Goal: Task Accomplishment & Management: Complete application form

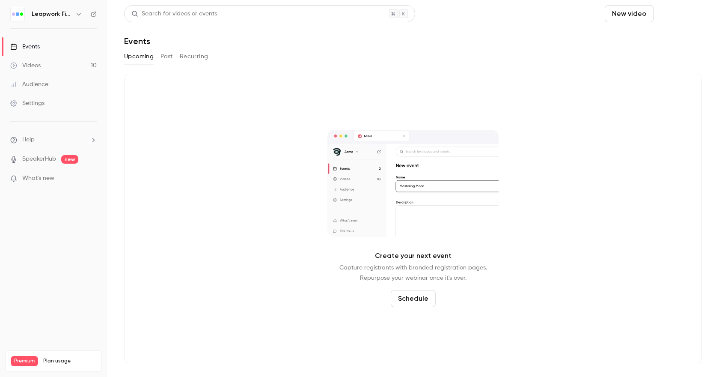
click at [672, 13] on button "Schedule" at bounding box center [679, 13] width 45 height 17
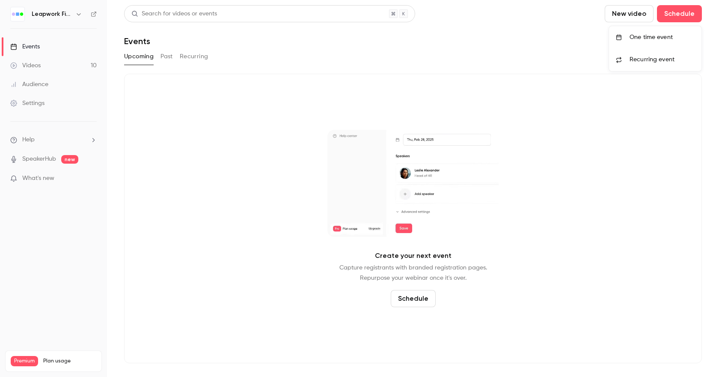
click at [653, 40] on div "One time event" at bounding box center [662, 37] width 65 height 9
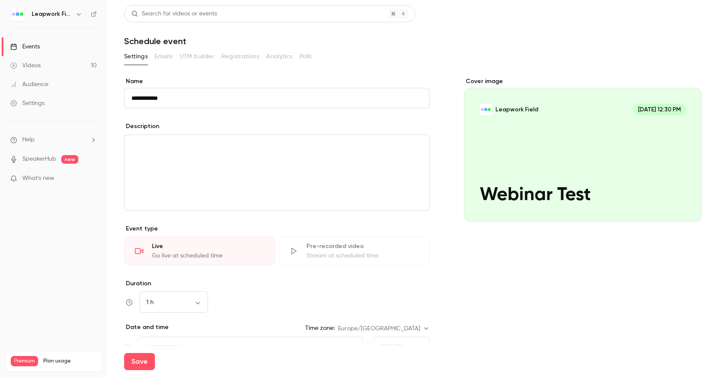
type input "**********"
click at [221, 157] on div "editor" at bounding box center [277, 172] width 305 height 75
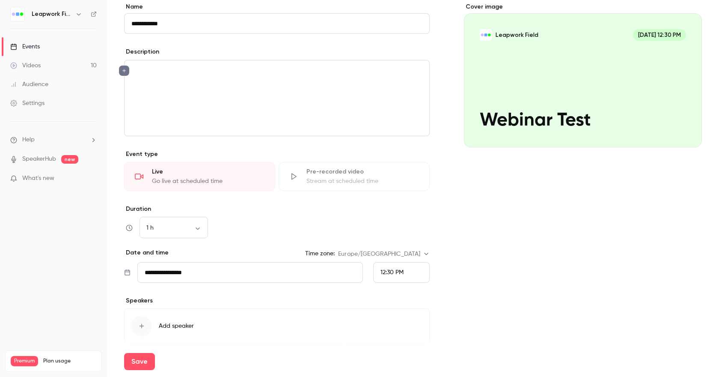
scroll to position [76, 0]
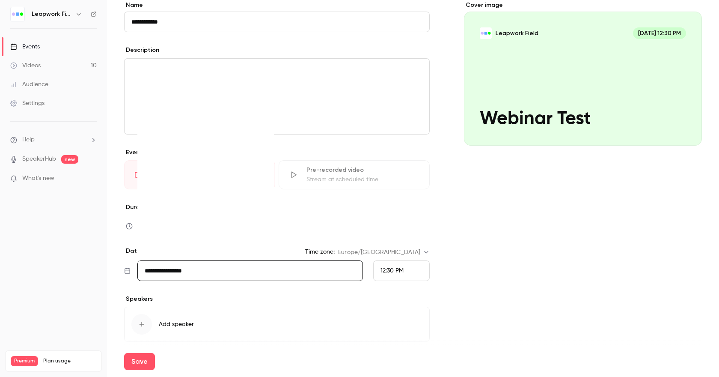
click at [251, 272] on input "**********" at bounding box center [250, 270] width 226 height 21
click at [191, 200] on div "17" at bounding box center [190, 199] width 13 height 13
type input "**********"
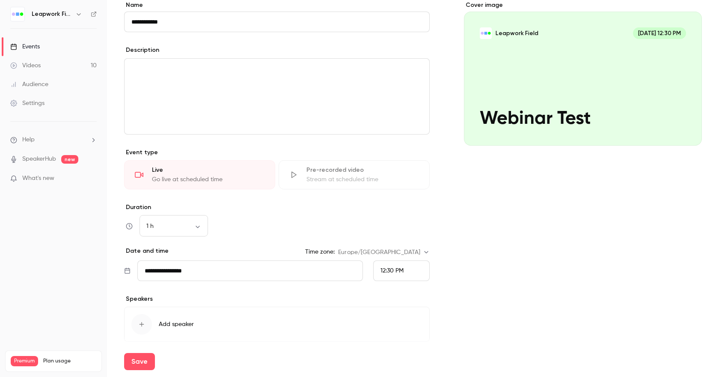
click at [408, 275] on div "12:30 PM" at bounding box center [401, 270] width 57 height 21
click at [394, 185] on div "3:00 PM" at bounding box center [398, 183] width 42 height 9
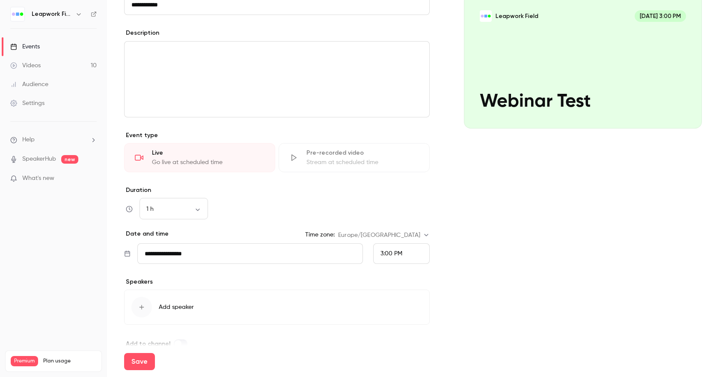
scroll to position [110, 0]
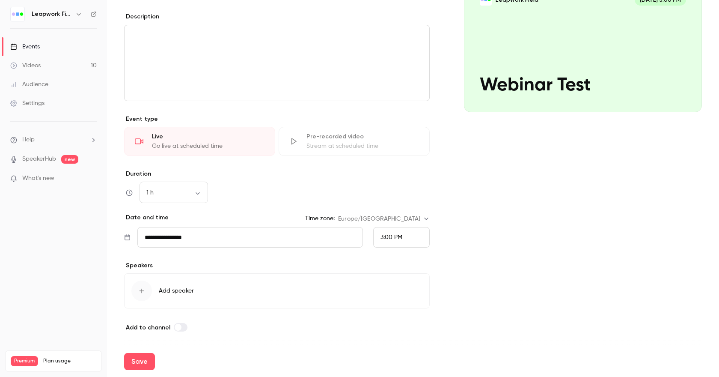
click at [193, 289] on span "Add speaker" at bounding box center [176, 290] width 35 height 9
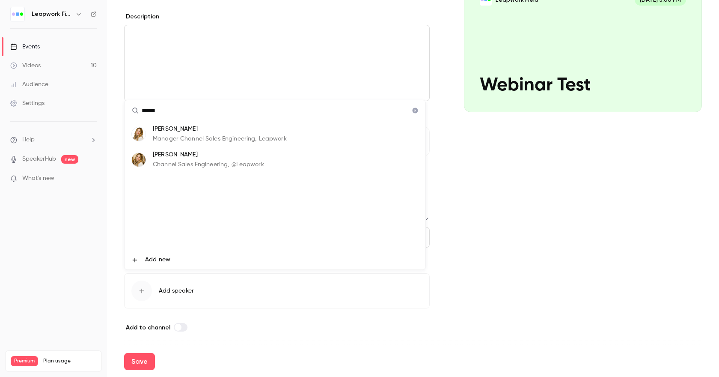
type input "******"
click at [191, 128] on p "[PERSON_NAME]" at bounding box center [220, 129] width 134 height 9
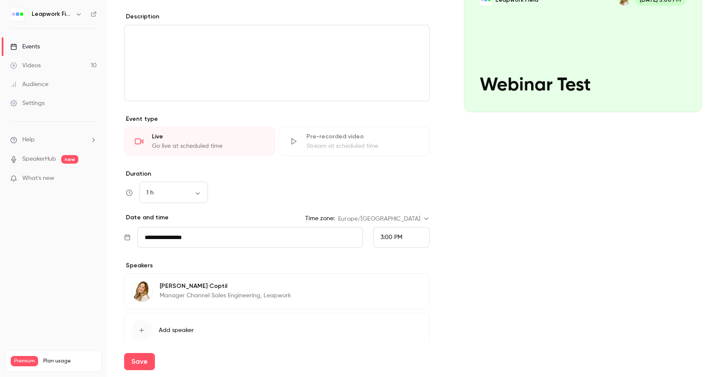
click at [185, 330] on span "Add speaker" at bounding box center [176, 330] width 35 height 9
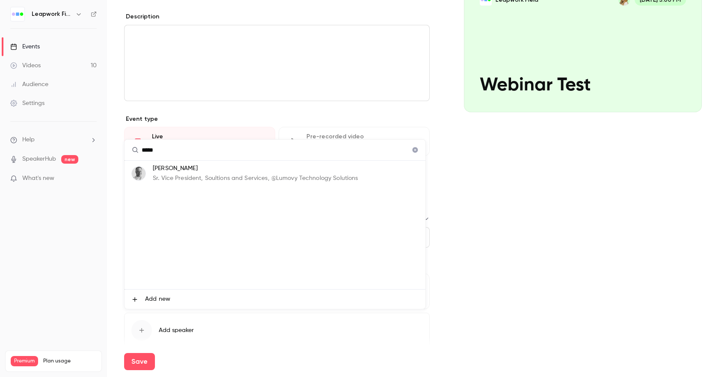
type input "*****"
click at [202, 172] on p "[PERSON_NAME]" at bounding box center [255, 168] width 205 height 9
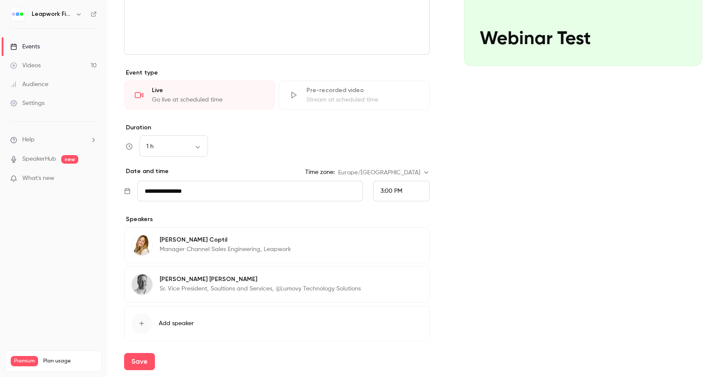
scroll to position [163, 0]
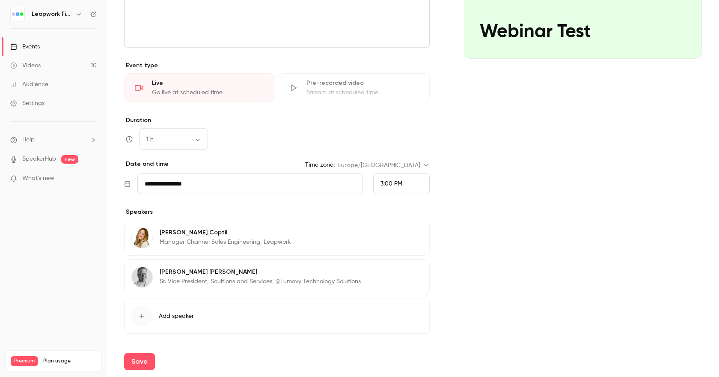
click at [185, 318] on span "Add speaker" at bounding box center [176, 316] width 35 height 9
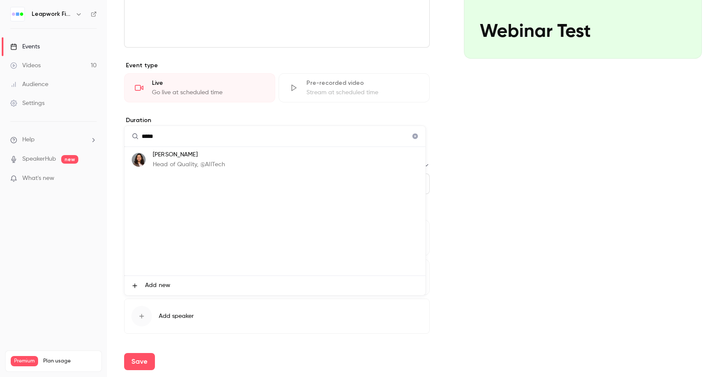
type input "*****"
click at [192, 156] on p "[PERSON_NAME]" at bounding box center [189, 154] width 72 height 9
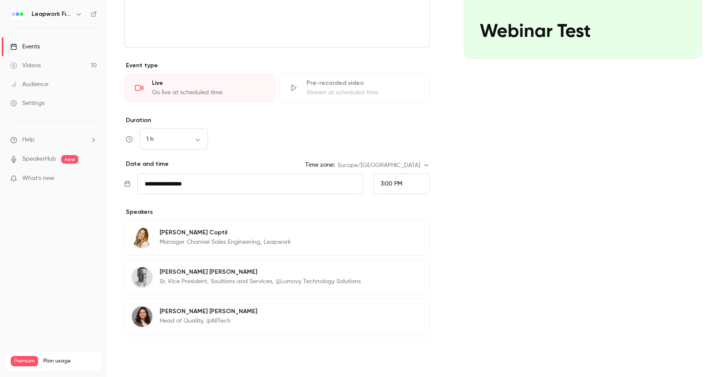
click at [136, 364] on button "Save" at bounding box center [139, 361] width 31 height 17
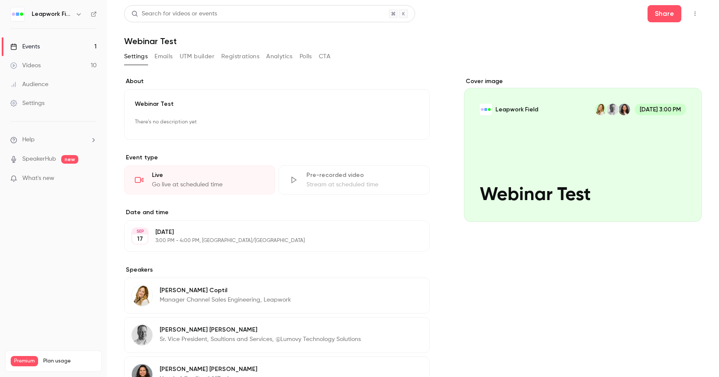
scroll to position [108, 0]
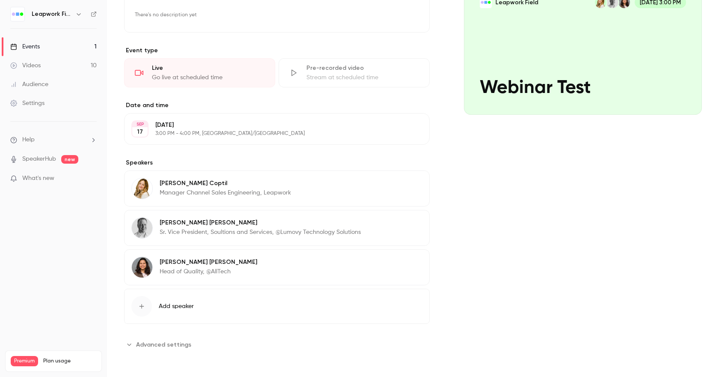
click at [179, 305] on span "Add speaker" at bounding box center [176, 306] width 35 height 9
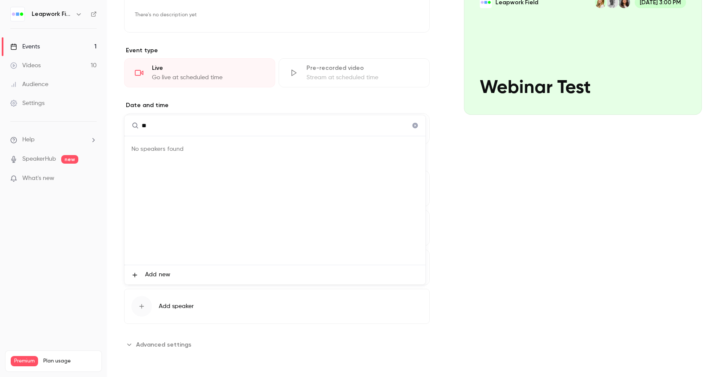
type input "*"
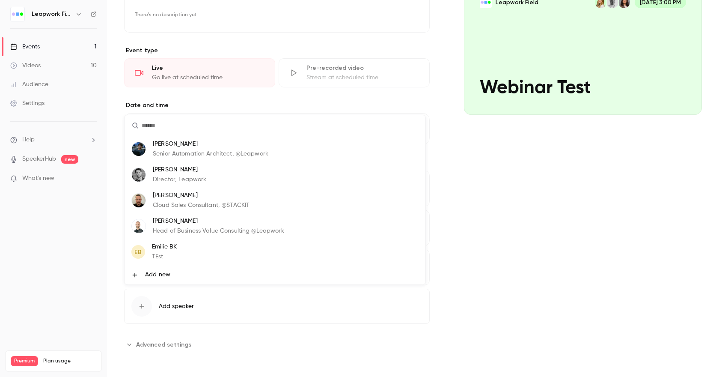
click at [516, 209] on div at bounding box center [359, 188] width 719 height 377
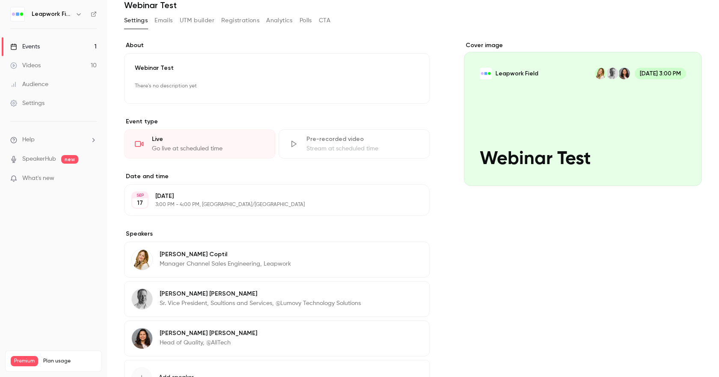
scroll to position [0, 0]
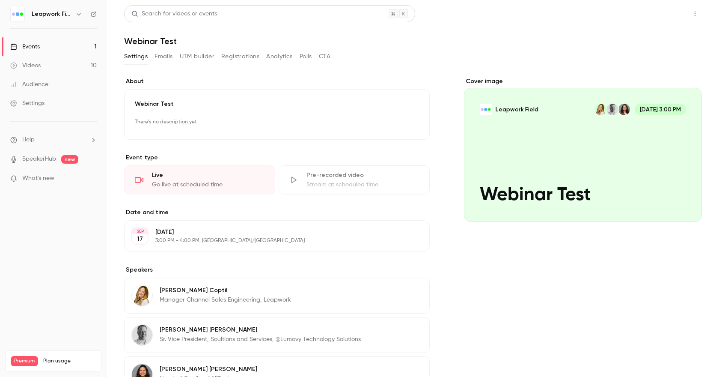
click at [658, 12] on button "Share" at bounding box center [665, 13] width 34 height 17
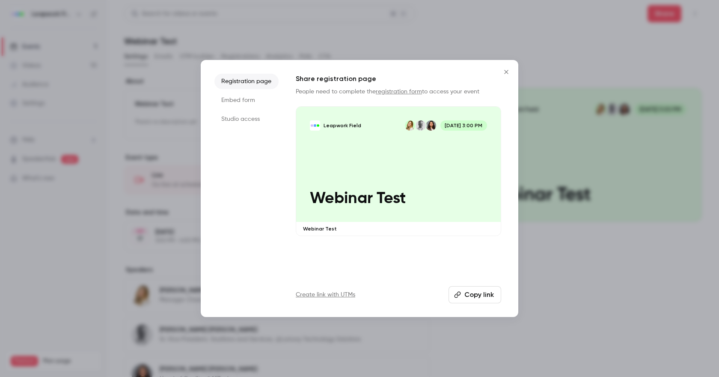
click at [241, 120] on li "Studio access" at bounding box center [247, 118] width 64 height 15
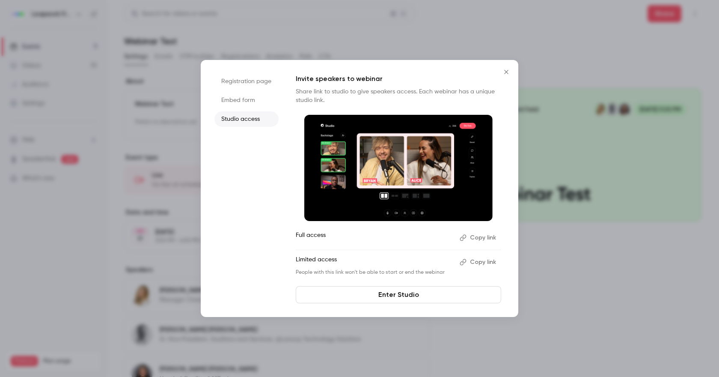
click at [486, 237] on button "Copy link" at bounding box center [478, 238] width 45 height 14
click at [660, 252] on div at bounding box center [359, 188] width 719 height 377
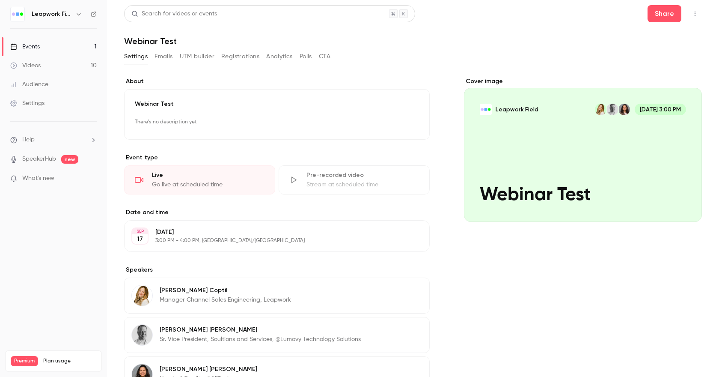
click at [34, 48] on div "Events" at bounding box center [25, 46] width 30 height 9
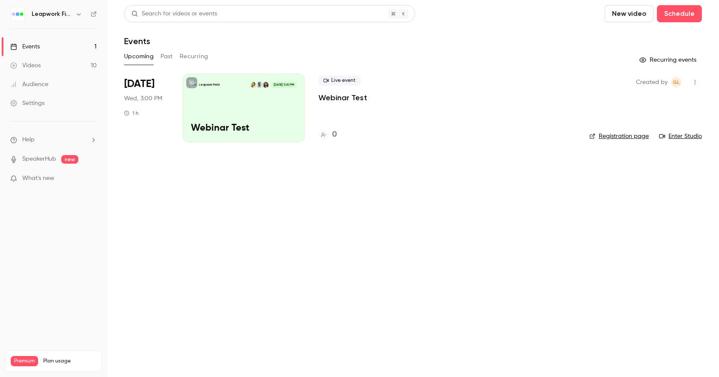
click at [696, 83] on icon "button" at bounding box center [695, 82] width 7 height 6
click at [247, 107] on div at bounding box center [359, 188] width 719 height 377
click at [349, 98] on p "Webinar Test" at bounding box center [343, 97] width 49 height 10
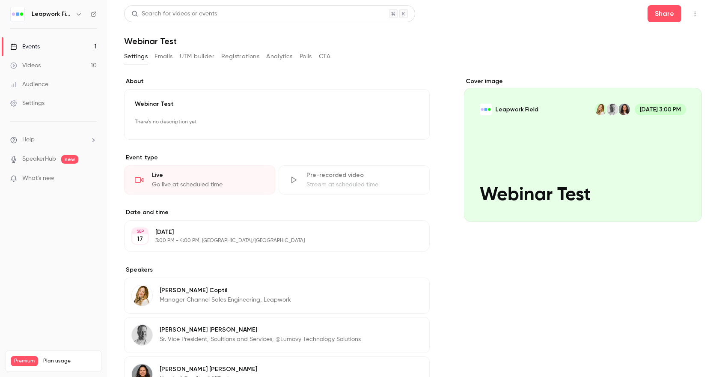
click at [245, 238] on p "3:00 PM - 4:00 PM, [GEOGRAPHIC_DATA]/[GEOGRAPHIC_DATA]" at bounding box center [269, 240] width 229 height 7
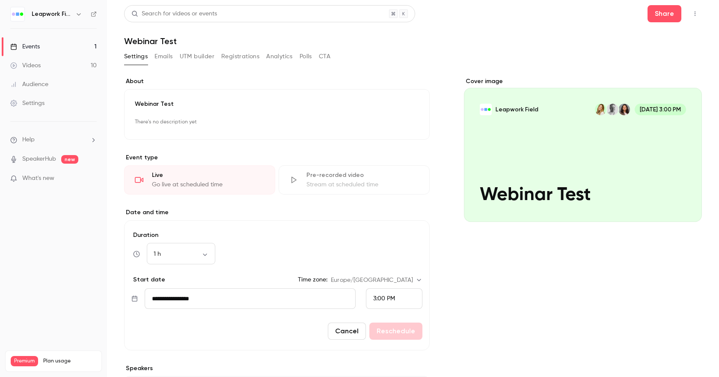
click at [403, 302] on div "3:00 PM" at bounding box center [394, 298] width 57 height 21
click at [377, 275] on span "4:00 PM" at bounding box center [381, 278] width 23 height 6
click at [392, 337] on button "Reschedule" at bounding box center [396, 330] width 53 height 17
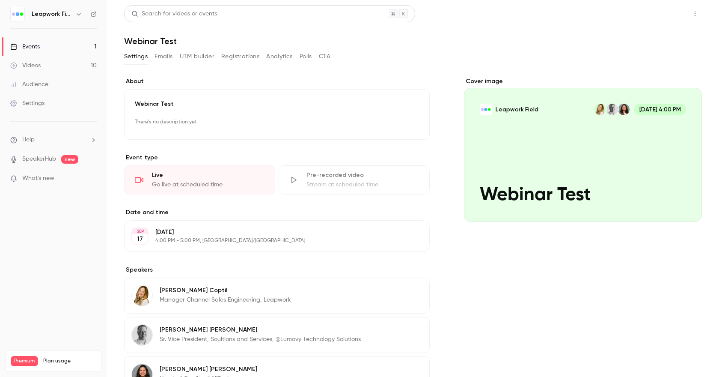
click at [659, 15] on button "Share" at bounding box center [665, 13] width 34 height 17
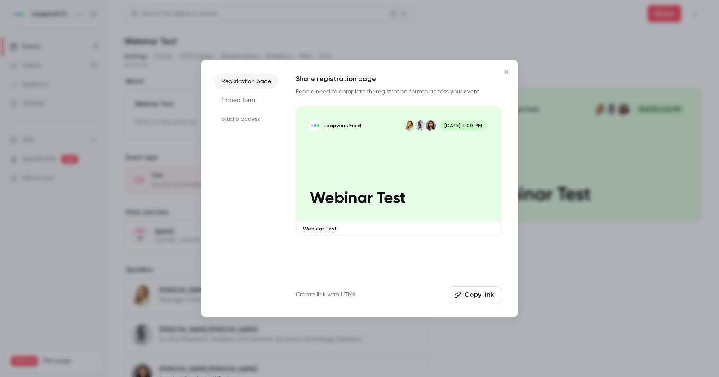
click at [244, 120] on li "Studio access" at bounding box center [247, 118] width 64 height 15
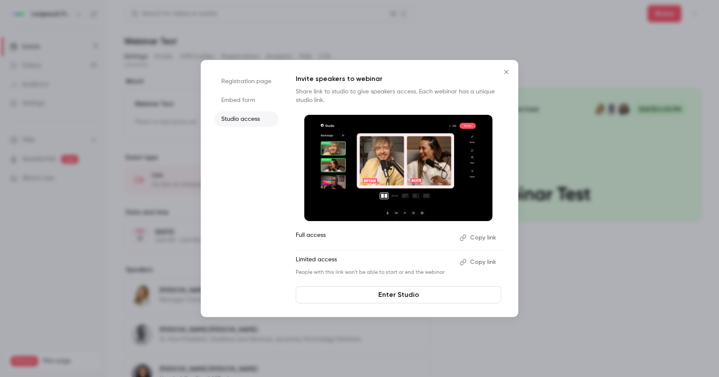
click at [486, 240] on button "Copy link" at bounding box center [478, 238] width 45 height 14
